Goal: Task Accomplishment & Management: Manage account settings

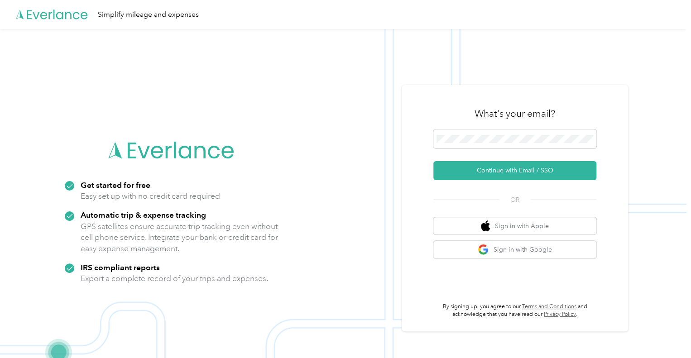
click at [503, 149] on div at bounding box center [514, 141] width 163 height 22
click at [504, 172] on button "Continue with Email / SSO" at bounding box center [514, 170] width 163 height 19
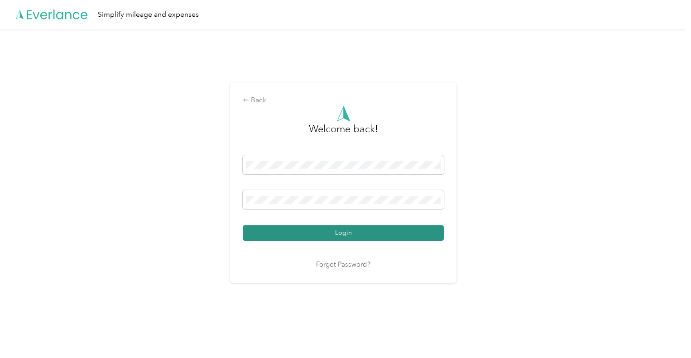
drag, startPoint x: 295, startPoint y: 235, endPoint x: 236, endPoint y: 6, distance: 236.7
click at [295, 235] on button "Login" at bounding box center [343, 233] width 201 height 16
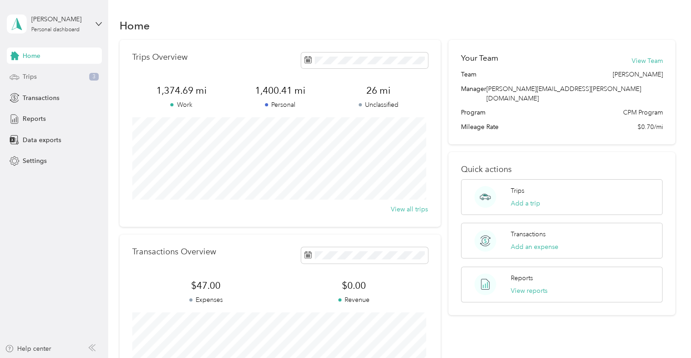
click at [43, 77] on div "Trips 3" at bounding box center [54, 77] width 95 height 16
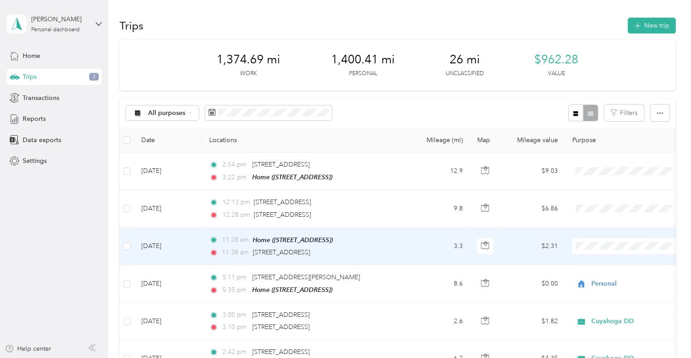
click at [433, 247] on td "3.3" at bounding box center [440, 247] width 60 height 38
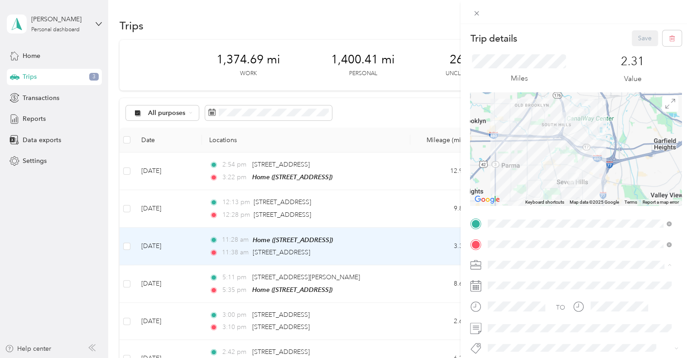
click at [535, 293] on div "Personal" at bounding box center [579, 297] width 177 height 10
drag, startPoint x: 635, startPoint y: 37, endPoint x: 608, endPoint y: 48, distance: 28.6
click at [634, 36] on button "Save" at bounding box center [645, 38] width 26 height 16
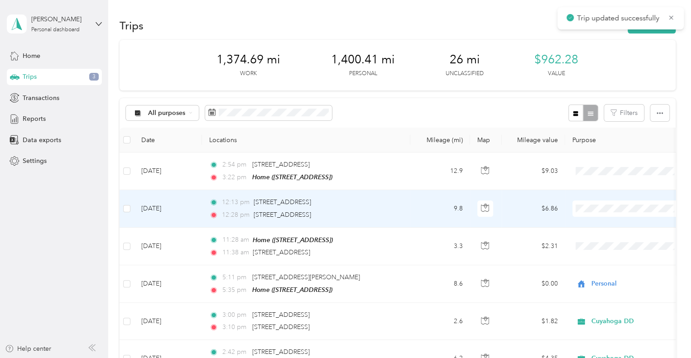
click at [422, 193] on td "9.8" at bounding box center [440, 208] width 60 height 37
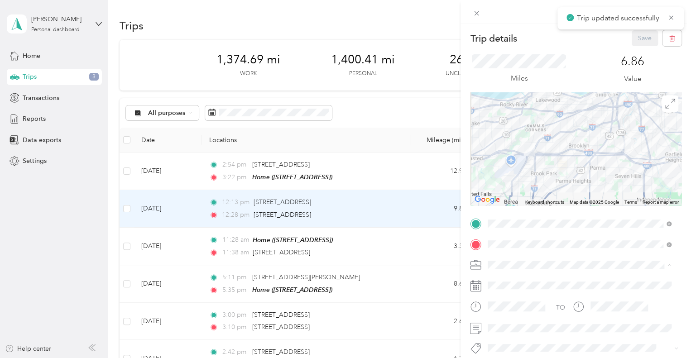
click at [523, 283] on li "Cuyahoga DD" at bounding box center [580, 281] width 190 height 16
click at [636, 40] on button "Save" at bounding box center [645, 38] width 26 height 16
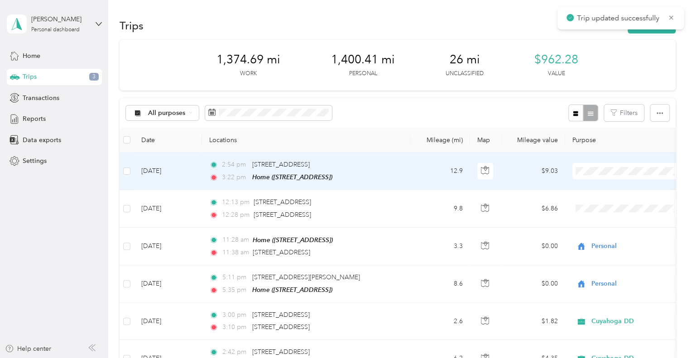
click at [402, 176] on td "2:54 pm [STREET_ADDRESS] 3:22 pm Home ([STREET_ADDRESS])" at bounding box center [306, 172] width 208 height 38
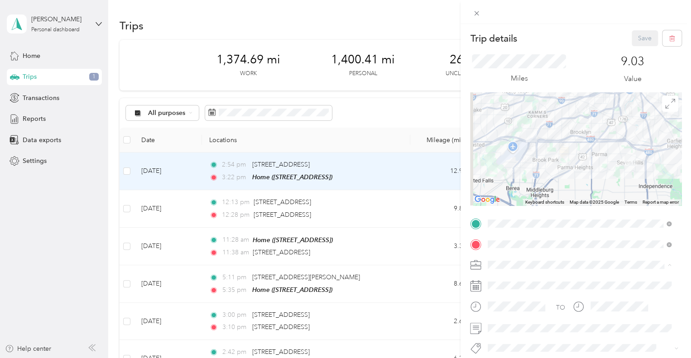
click at [513, 295] on span "Personal" at bounding box center [503, 297] width 24 height 8
click at [518, 322] on span at bounding box center [583, 328] width 197 height 14
click at [638, 37] on button "Save" at bounding box center [645, 38] width 26 height 16
